Goal: Find specific page/section: Find specific page/section

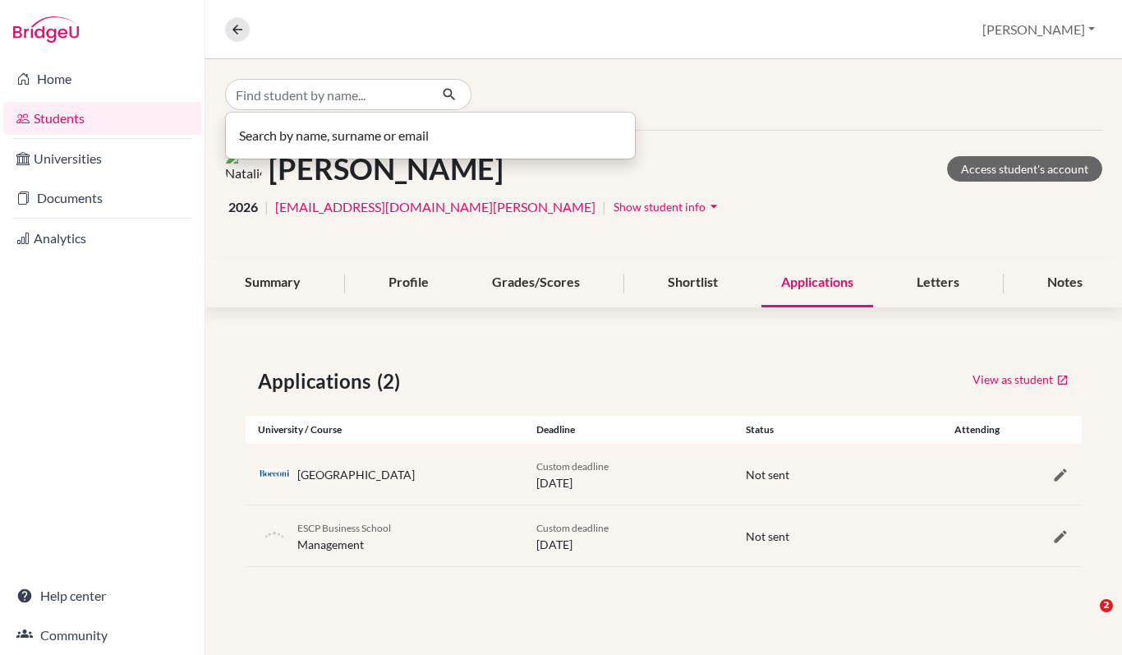
click at [289, 98] on input "Find student by name..." at bounding box center [327, 94] width 204 height 31
type input "[PERSON_NAME]"
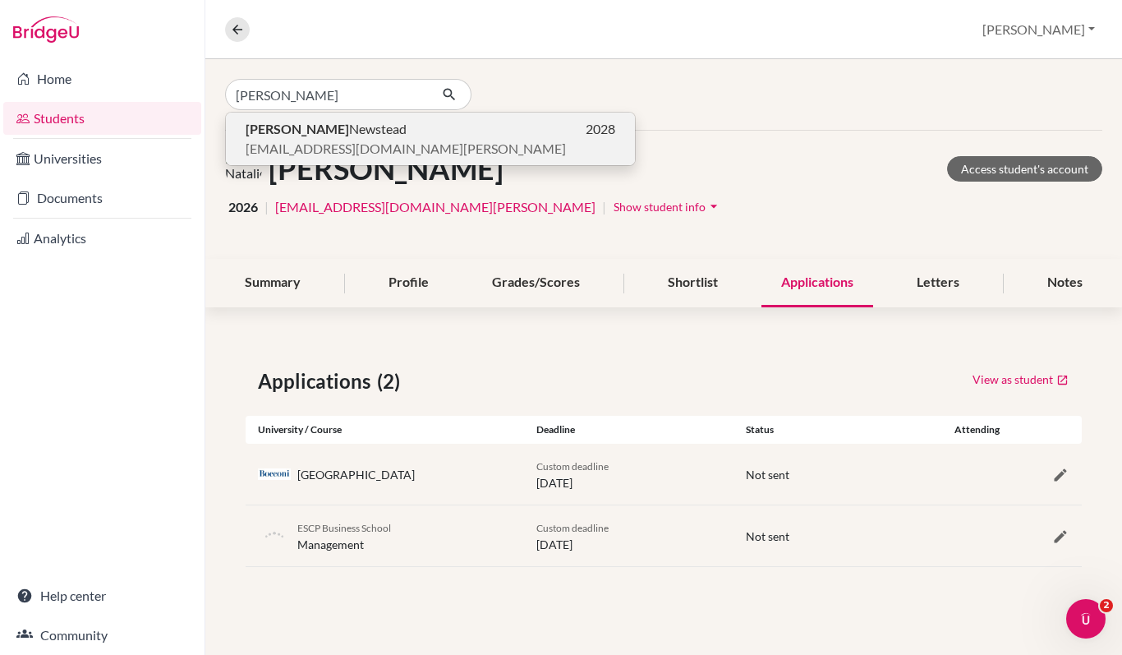
click at [305, 136] on span "[PERSON_NAME]" at bounding box center [326, 129] width 161 height 20
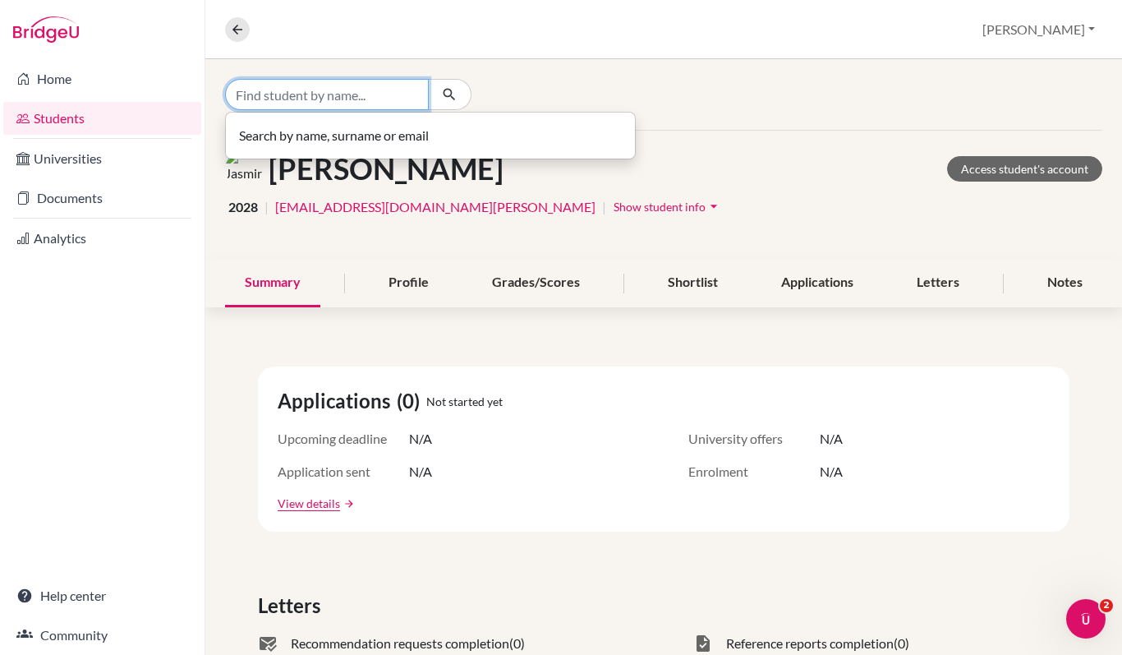
drag, startPoint x: 375, startPoint y: 96, endPoint x: 225, endPoint y: 85, distance: 149.9
click at [225, 85] on div at bounding box center [348, 94] width 246 height 31
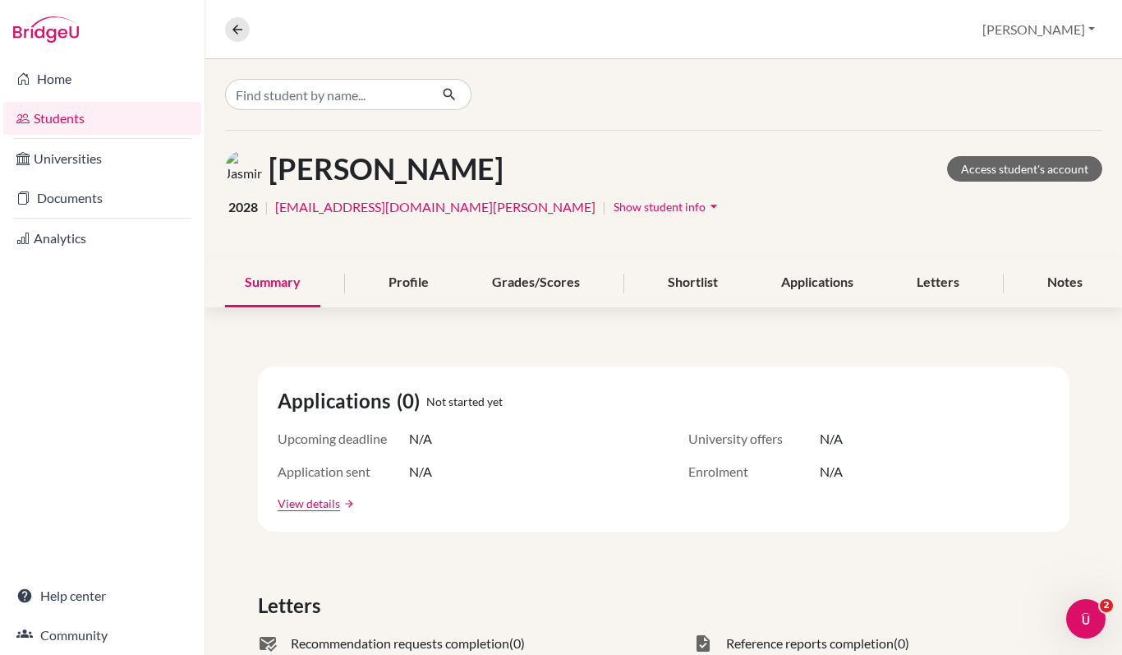
click at [488, 240] on div "[PERSON_NAME] Access student's account 2028 | [EMAIL_ADDRESS][DOMAIN_NAME][PERS…" at bounding box center [663, 195] width 917 height 128
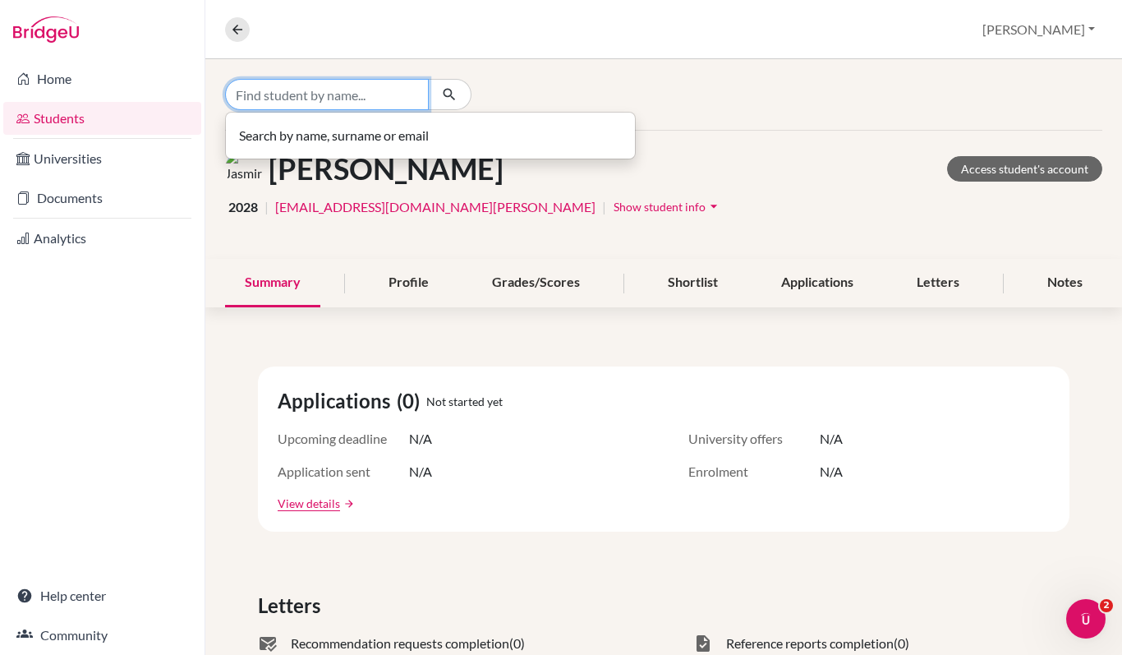
drag, startPoint x: 380, startPoint y: 99, endPoint x: 214, endPoint y: 90, distance: 167.0
click at [214, 90] on div "Search by name, surname or email" at bounding box center [663, 94] width 917 height 71
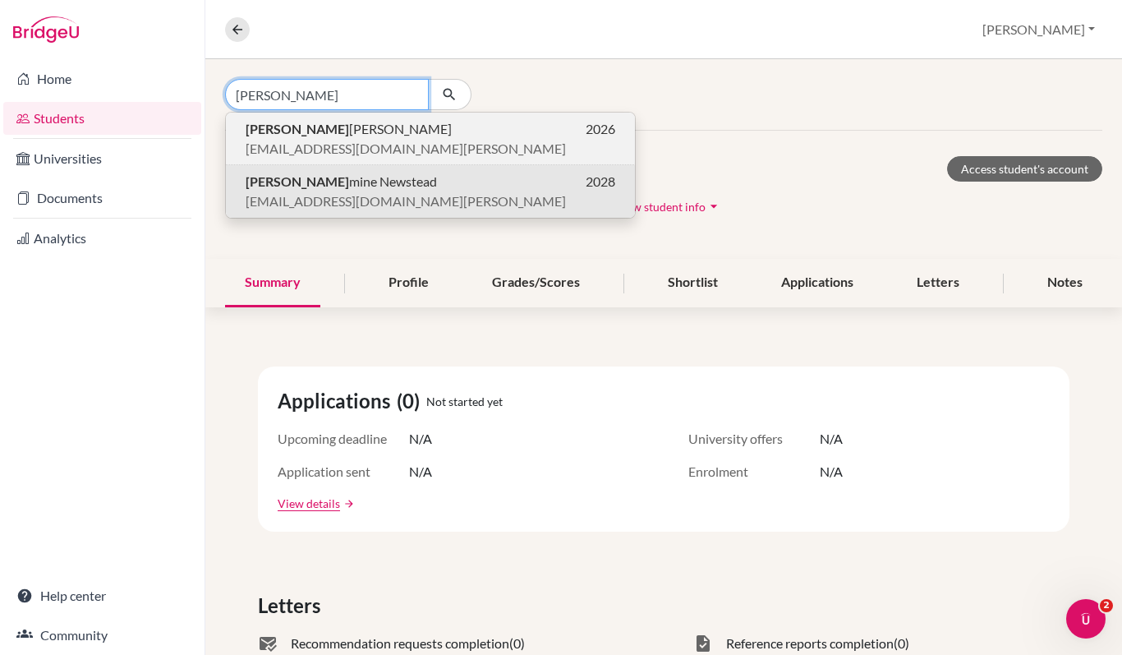
type input "[PERSON_NAME]"
click at [279, 133] on span "[PERSON_NAME] Khamidullaeva" at bounding box center [349, 129] width 206 height 20
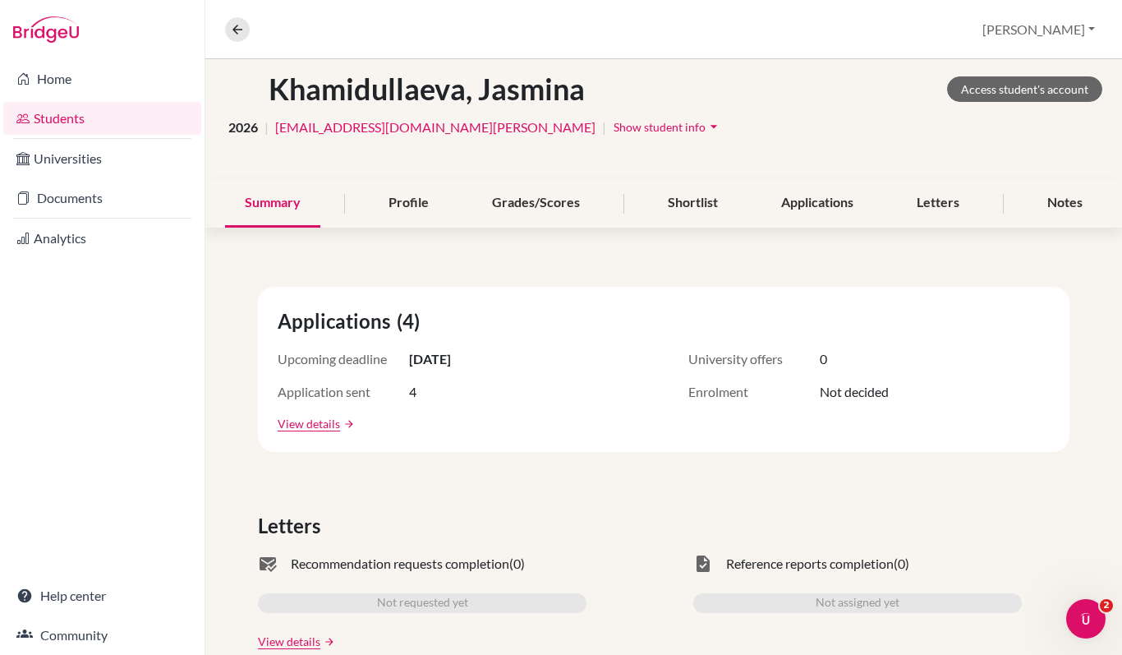
scroll to position [73, 0]
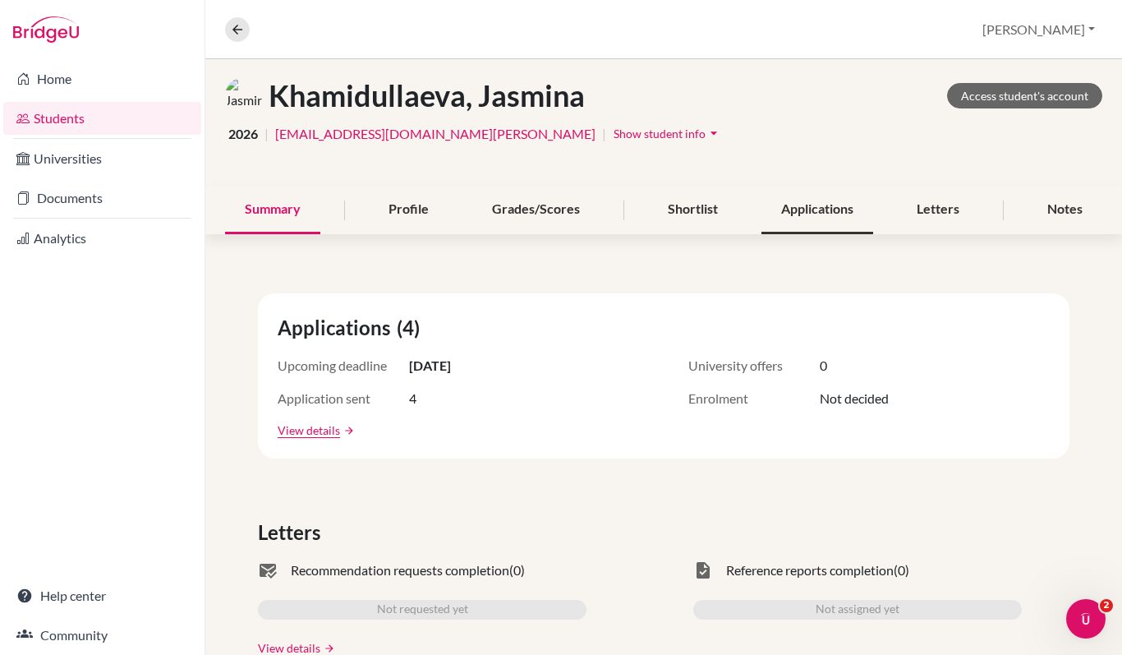
click at [828, 216] on div "Applications" at bounding box center [818, 210] width 112 height 48
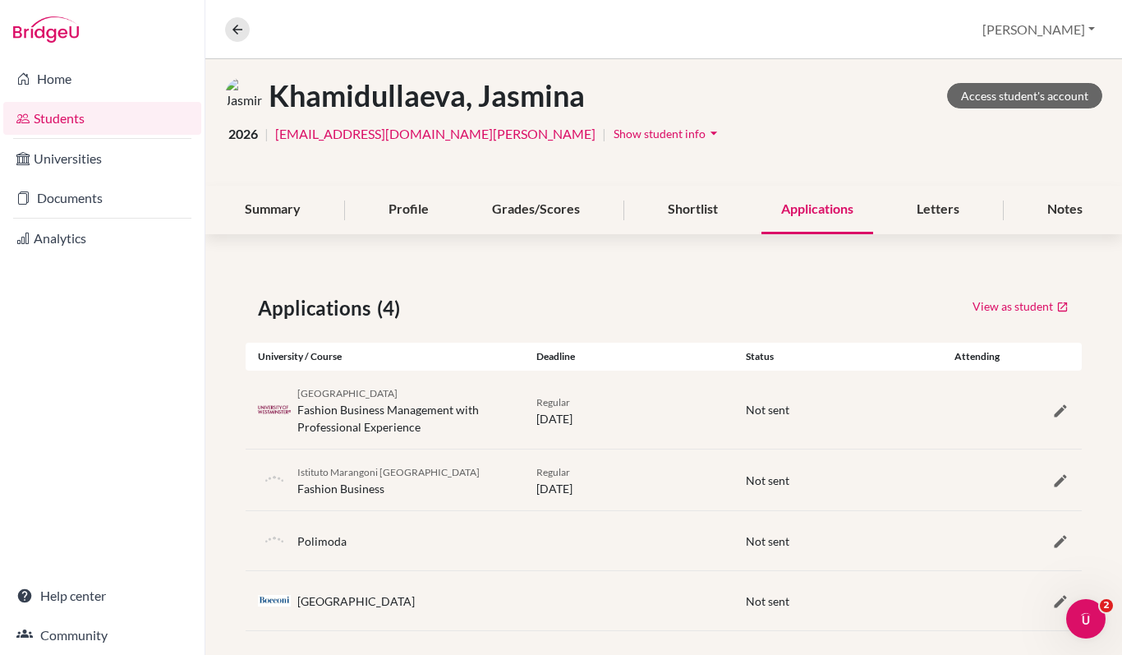
scroll to position [89, 0]
